Goal: Check status

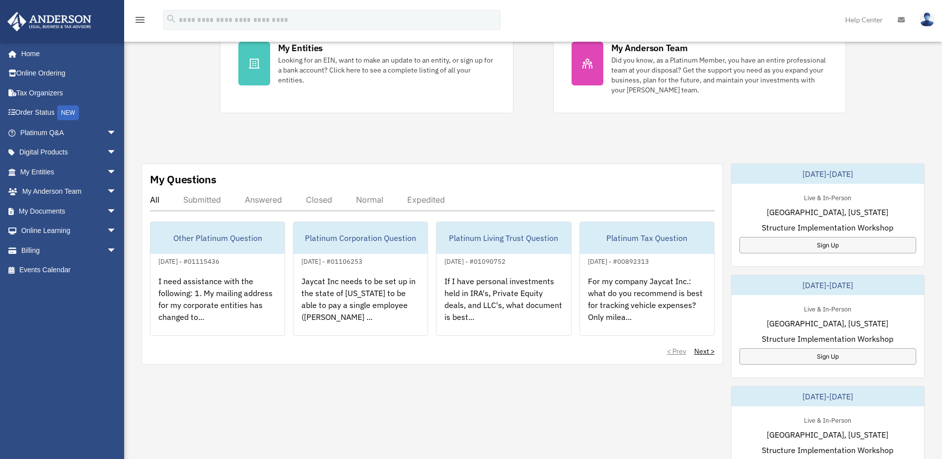
scroll to position [248, 0]
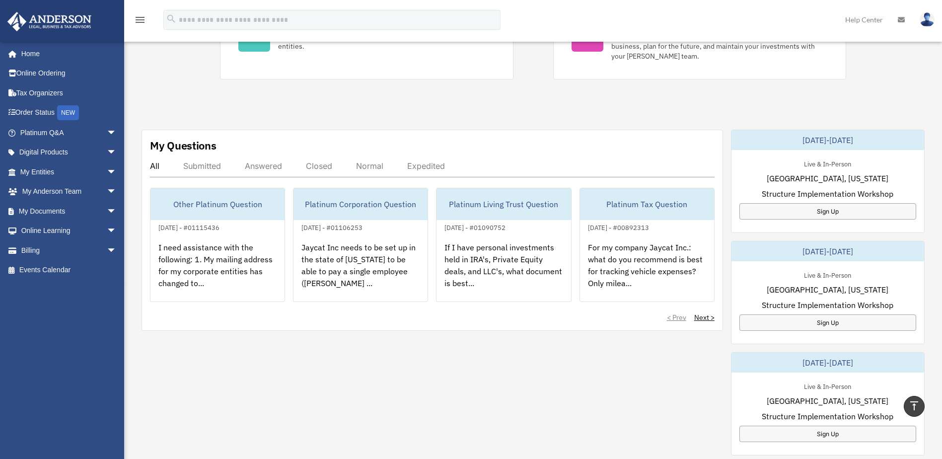
click at [262, 162] on div "Answered" at bounding box center [263, 166] width 37 height 10
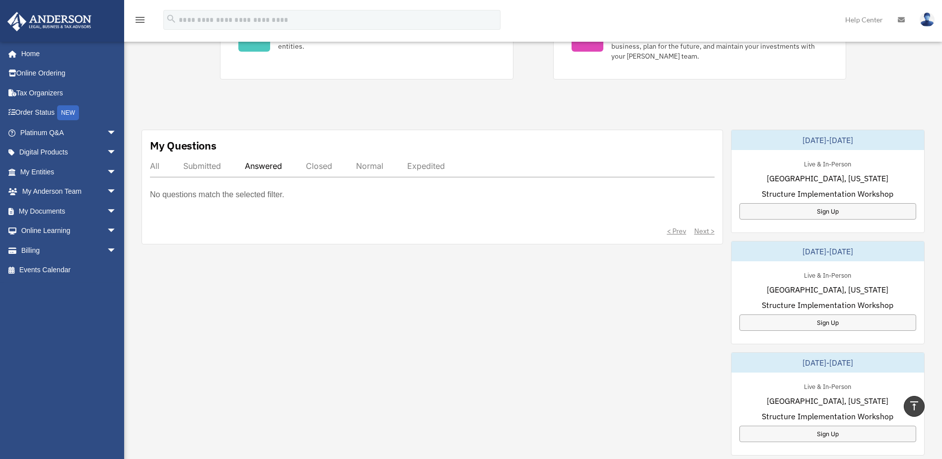
click at [151, 168] on div "All" at bounding box center [154, 166] width 9 height 10
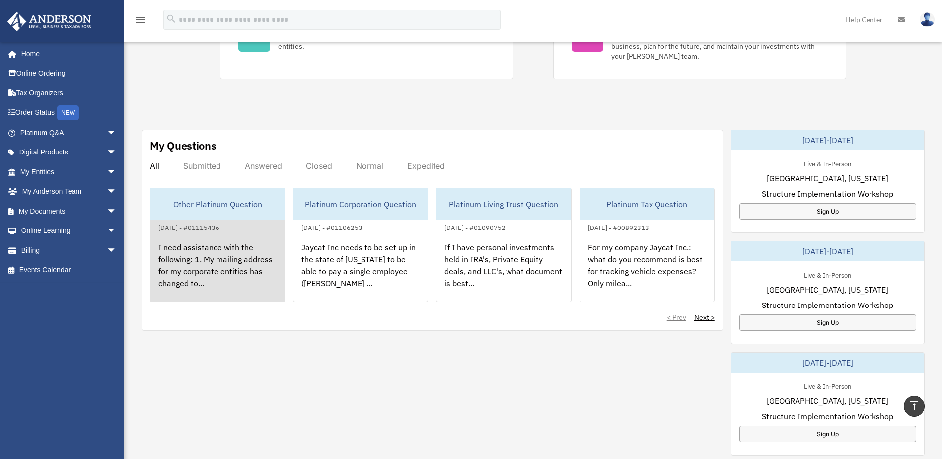
click at [194, 230] on div "[DATE] - #01115436" at bounding box center [188, 226] width 77 height 10
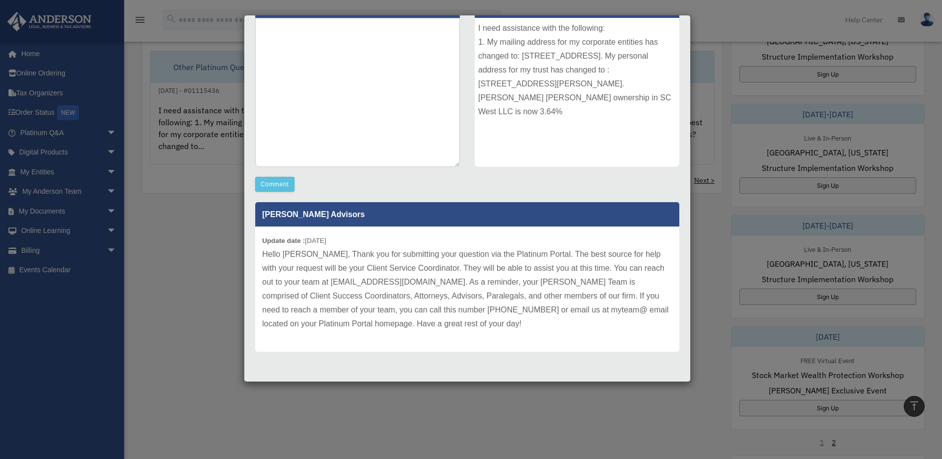
scroll to position [397, 0]
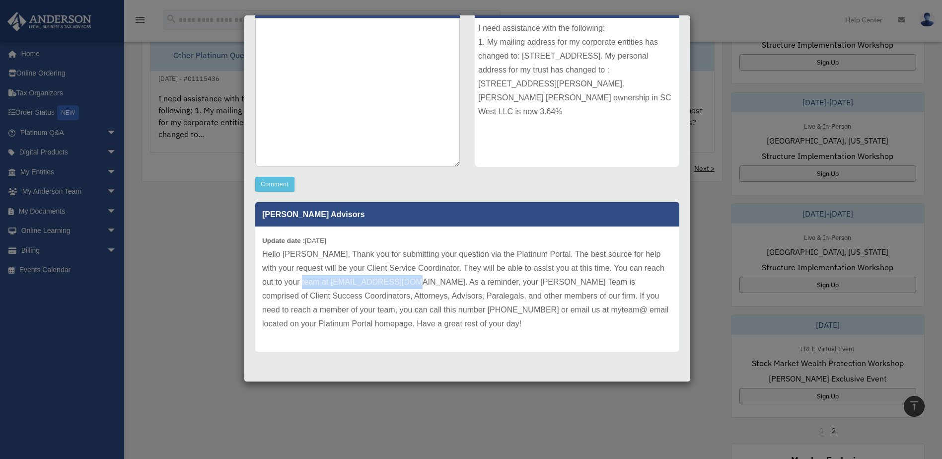
drag, startPoint x: 309, startPoint y: 282, endPoint x: 422, endPoint y: 283, distance: 113.2
click at [422, 283] on p "Hello [PERSON_NAME], Thank you for submitting your question via the Platinum Po…" at bounding box center [467, 288] width 410 height 83
copy p "[EMAIL_ADDRESS][DOMAIN_NAME]"
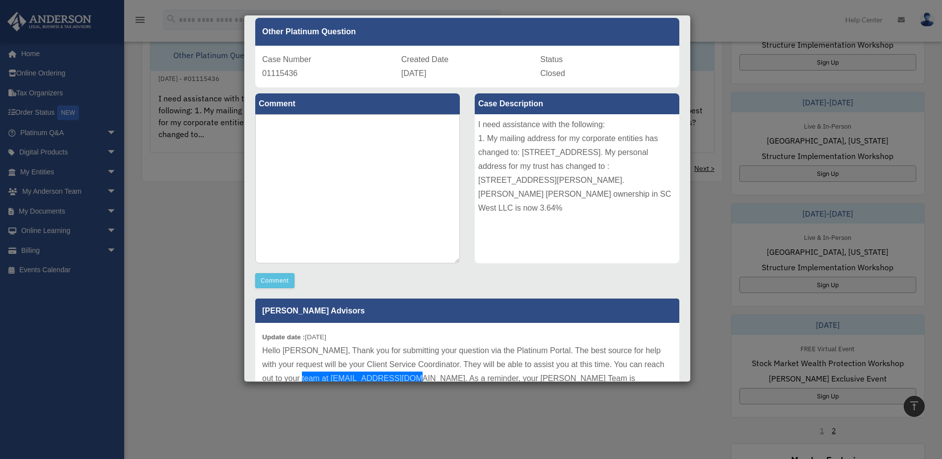
scroll to position [42, 0]
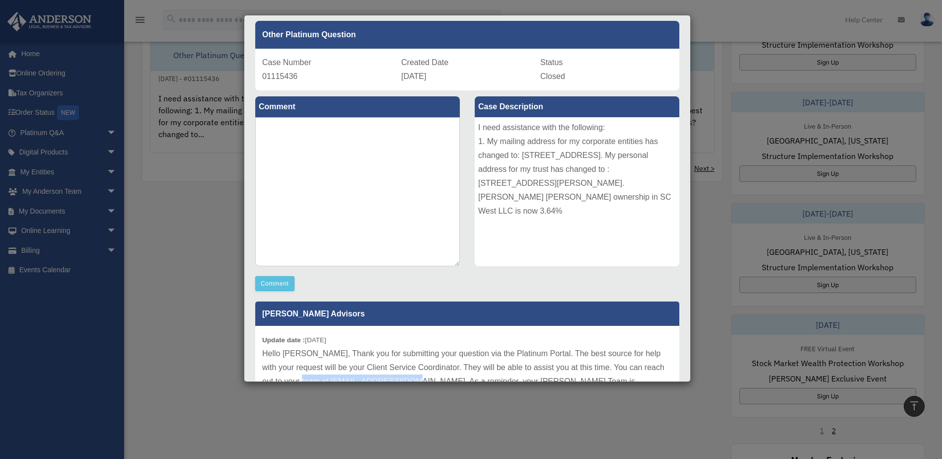
click at [506, 175] on div "I need assistance with the following: 1. My mailing address for my corporate en…" at bounding box center [577, 191] width 205 height 149
drag, startPoint x: 474, startPoint y: 126, endPoint x: 527, endPoint y: 214, distance: 102.5
click at [527, 214] on div "I need assistance with the following: 1. My mailing address for my corporate en…" at bounding box center [577, 191] width 205 height 149
copy div "I need assistance with the following: 1. My mailing address for my corporate en…"
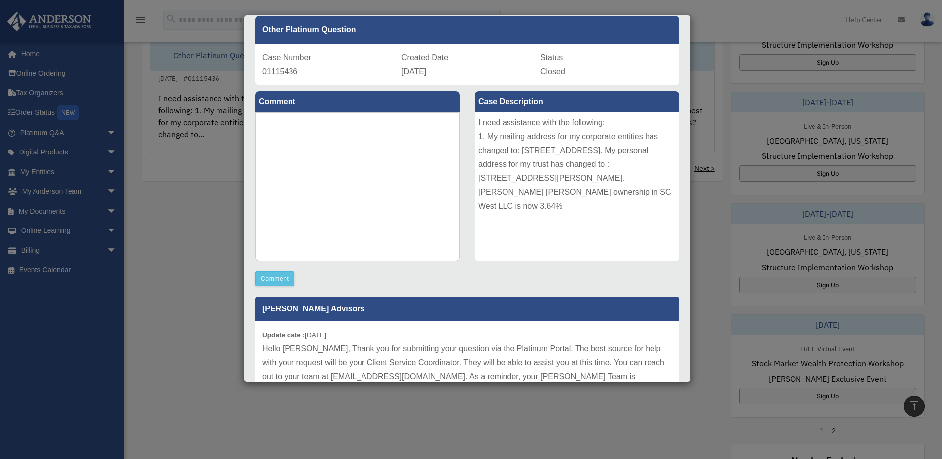
scroll to position [0, 0]
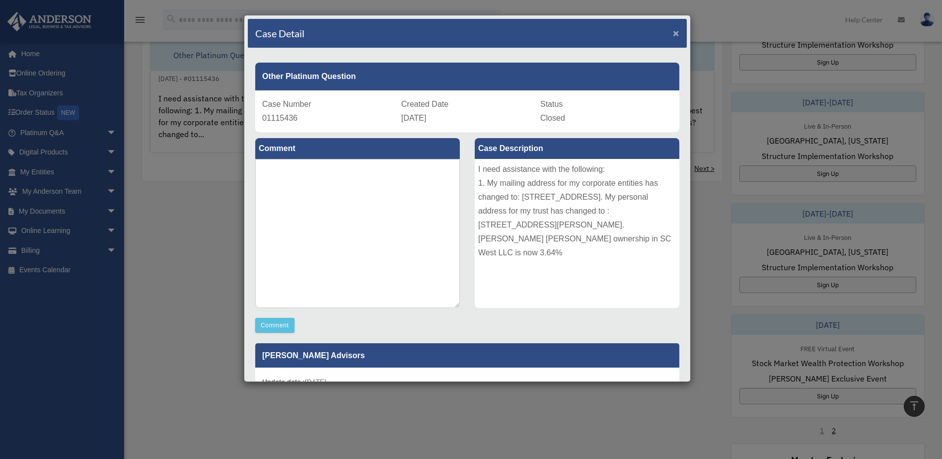
click at [673, 31] on span "×" at bounding box center [676, 32] width 6 height 11
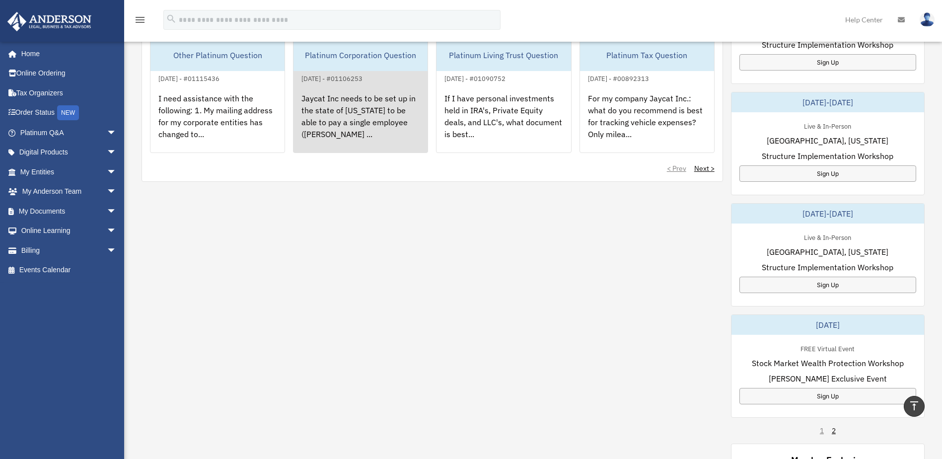
click at [364, 114] on div "Jaycat Inc needs to be set up in the state of [US_STATE] to be able to pay a si…" at bounding box center [361, 122] width 134 height 77
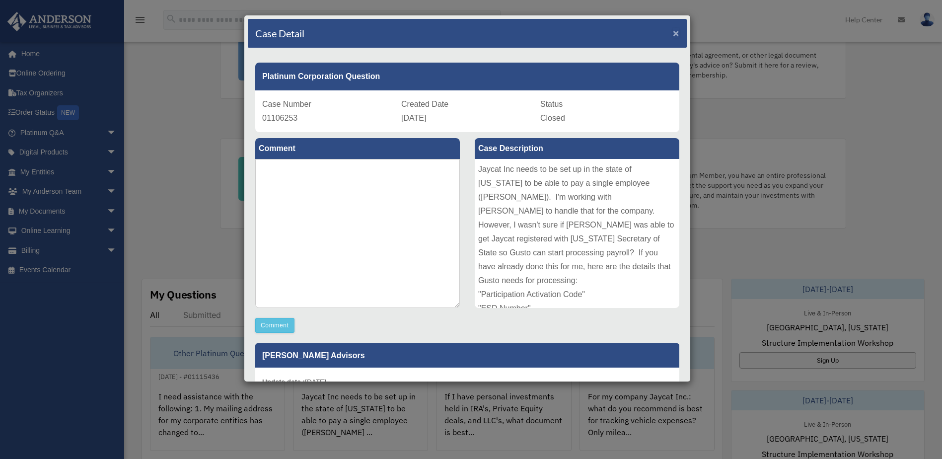
click at [673, 31] on span "×" at bounding box center [676, 32] width 6 height 11
